Goal: Communication & Community: Ask a question

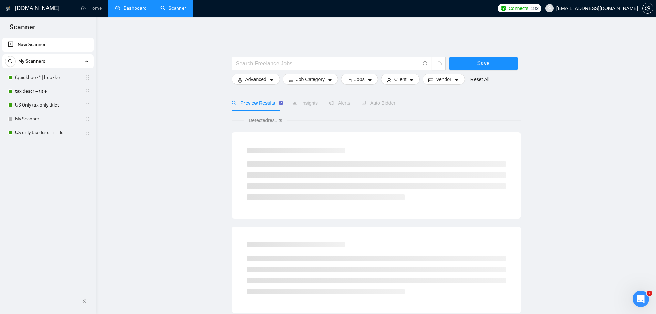
click at [126, 10] on link "Dashboard" at bounding box center [130, 8] width 31 height 6
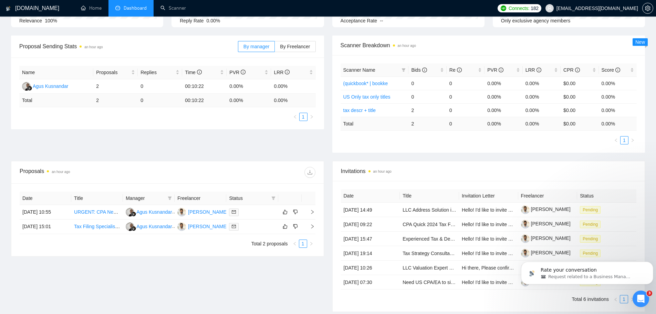
scroll to position [103, 0]
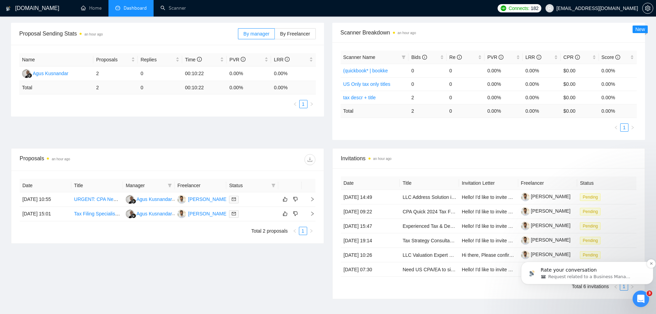
click at [621, 273] on span "Request related to a Business Manager" at bounding box center [589, 276] width 83 height 6
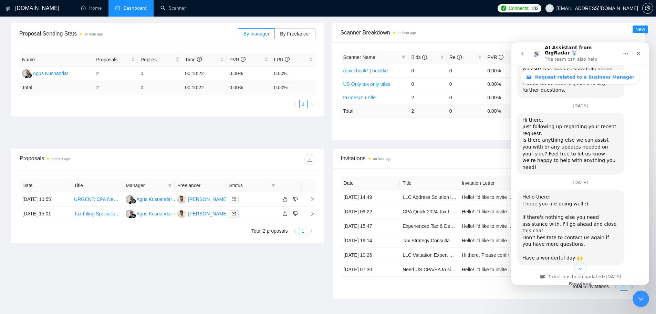
scroll to position [618, 0]
click at [524, 52] on icon "go back" at bounding box center [522, 54] width 6 height 6
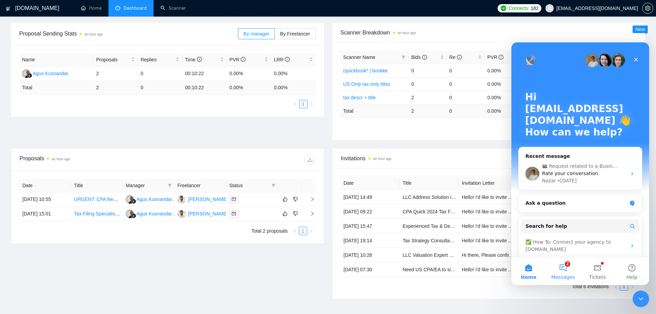
click at [566, 268] on button "2 Messages" at bounding box center [563, 271] width 34 height 28
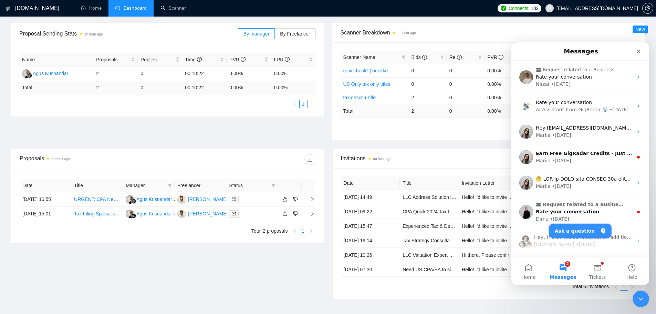
click at [577, 228] on button "Ask a question" at bounding box center [580, 231] width 62 height 14
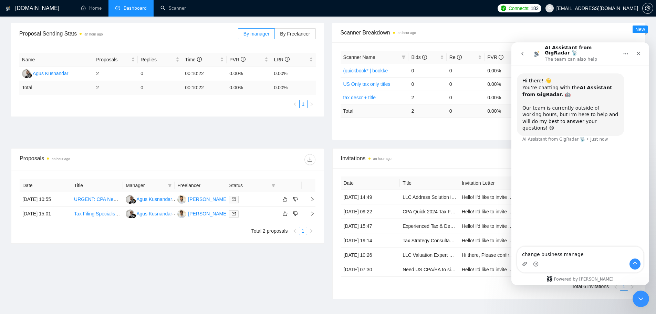
type textarea "change business manager"
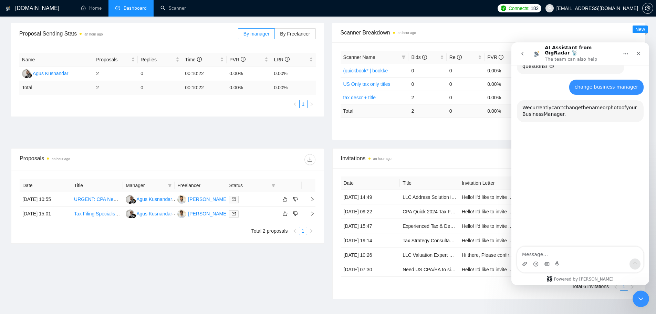
scroll to position [71, 0]
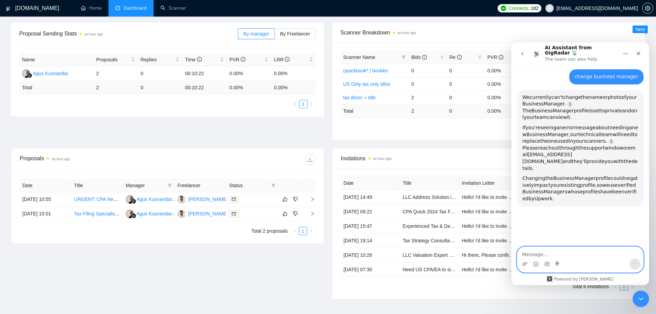
click at [569, 251] on textarea "Message…" at bounding box center [580, 252] width 126 height 12
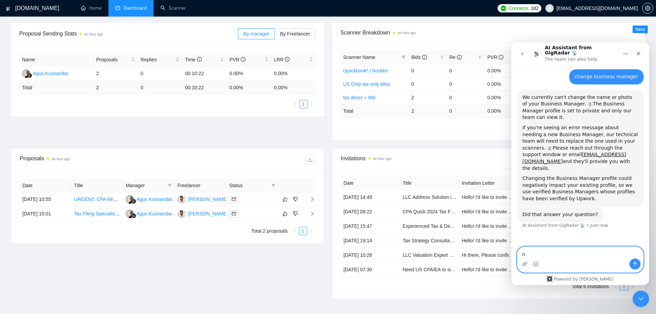
type textarea "no"
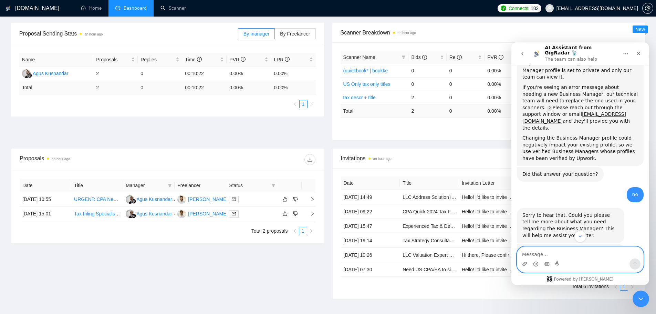
scroll to position [141, 0]
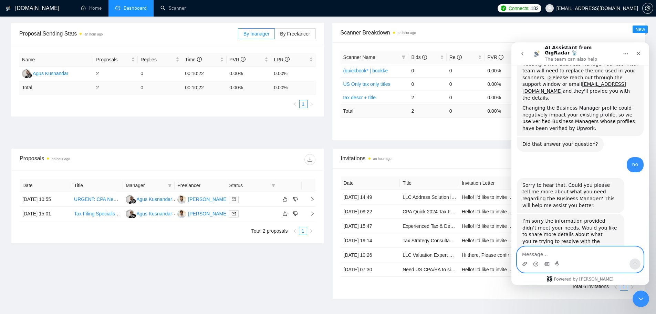
click at [569, 256] on textarea "Message…" at bounding box center [580, 252] width 126 height 12
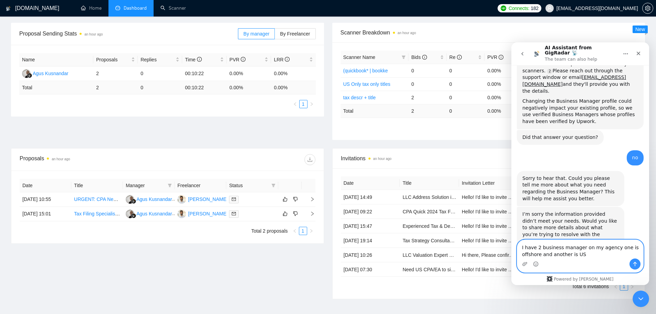
type textarea "I have 2 business manager on my agency one is offshore and another is [GEOGRAPH…"
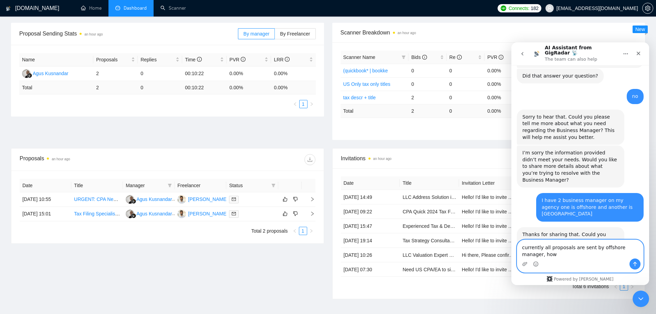
scroll to position [216, 0]
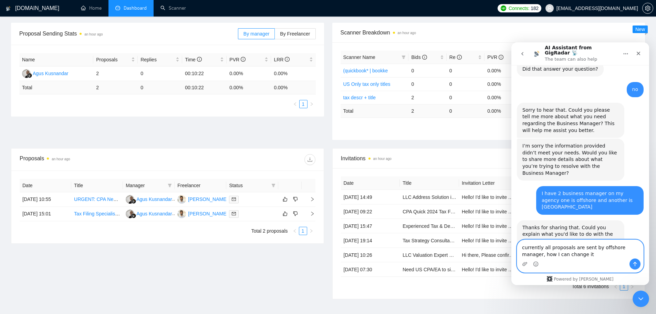
type textarea "currently all proposals are sent by offshore manager, how I can change it?"
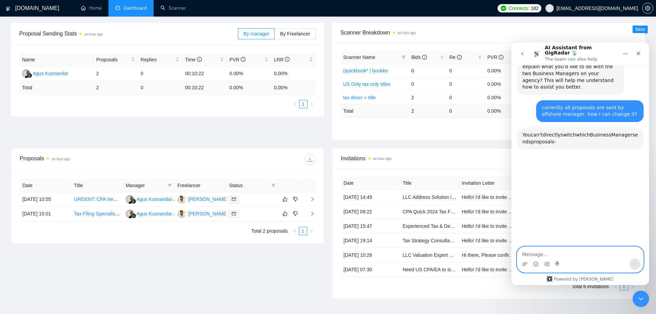
scroll to position [388, 0]
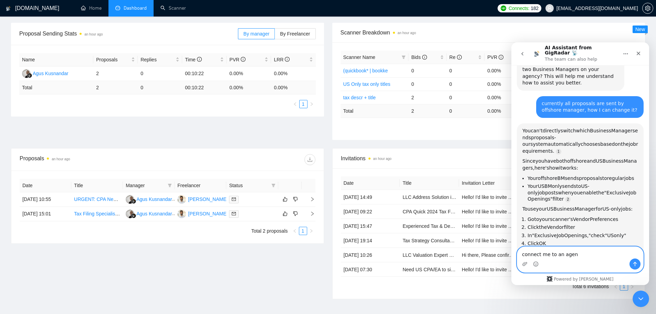
type textarea "connect me to an agent"
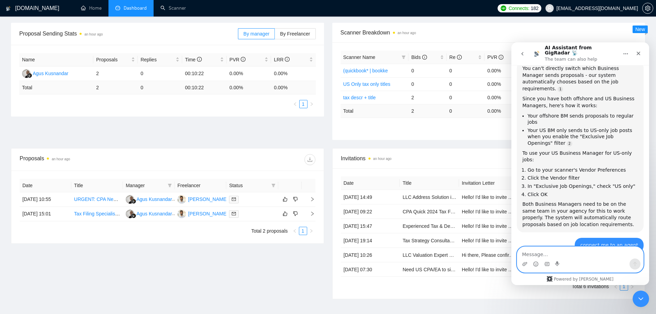
scroll to position [464, 0]
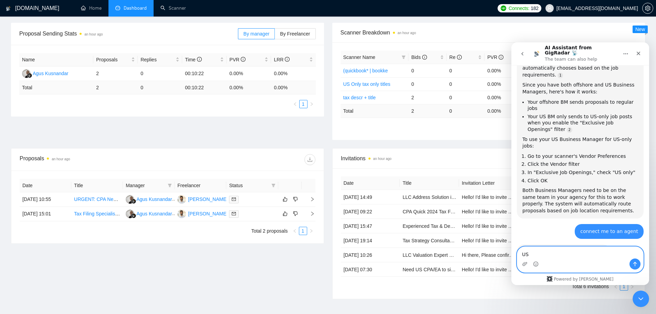
type textarea "U"
type textarea "nothing for now"
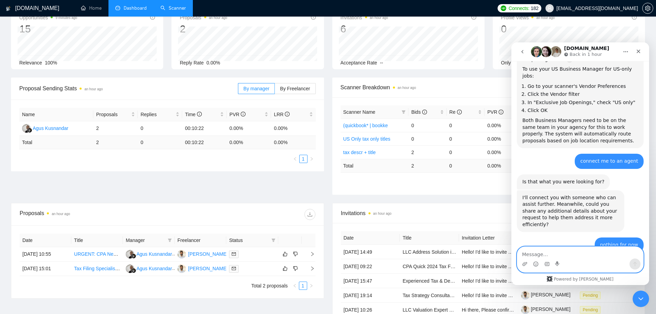
scroll to position [0, 0]
